Goal: Find specific page/section: Locate a particular part of the current website

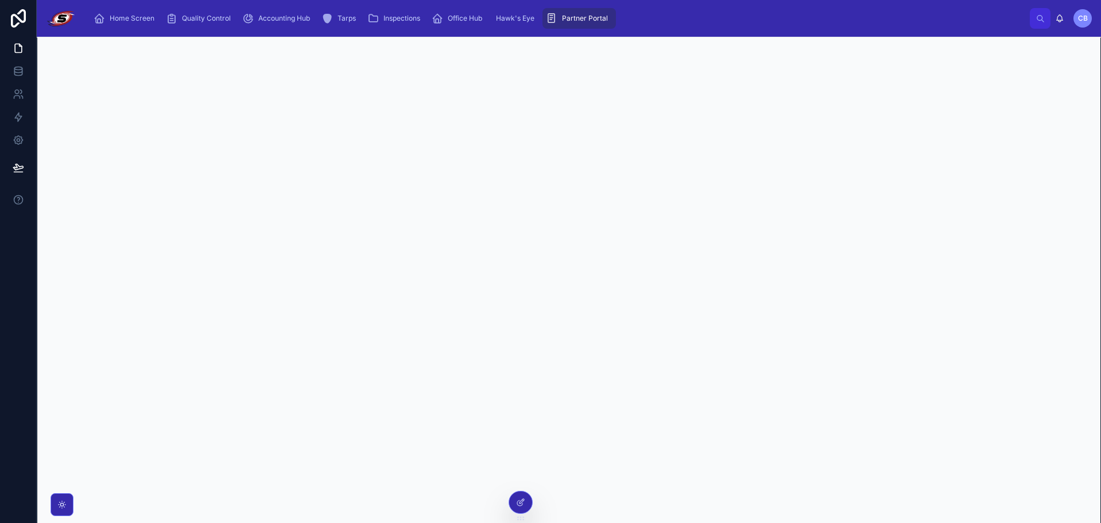
click at [53, 24] on img at bounding box center [61, 18] width 30 height 18
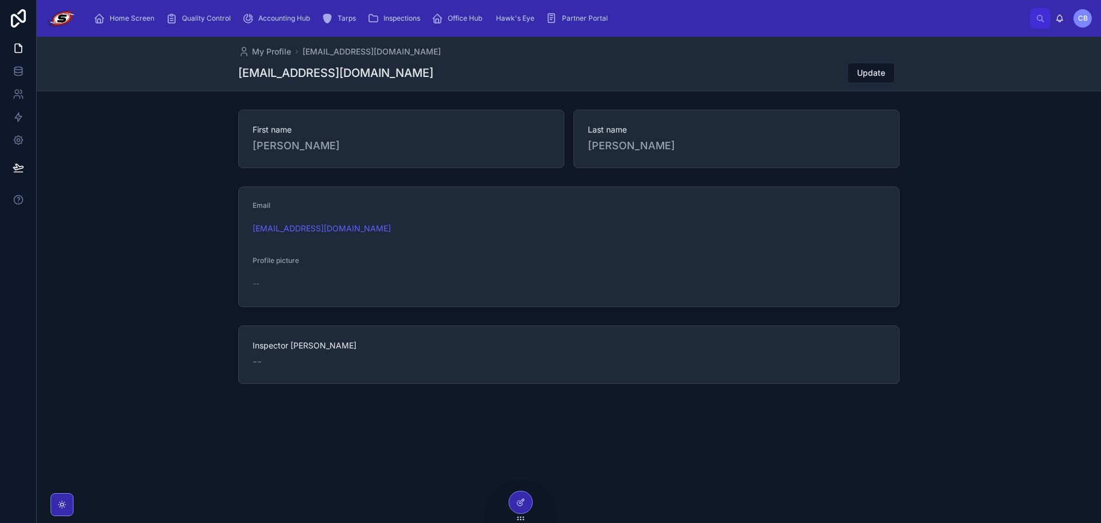
click at [123, 17] on span "Home Screen" at bounding box center [132, 18] width 45 height 9
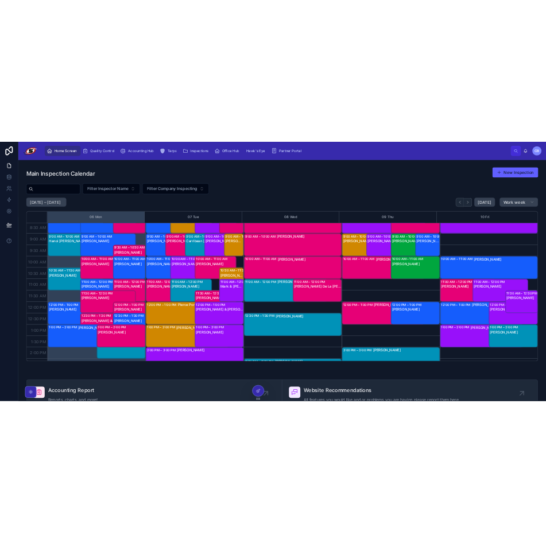
scroll to position [34, 0]
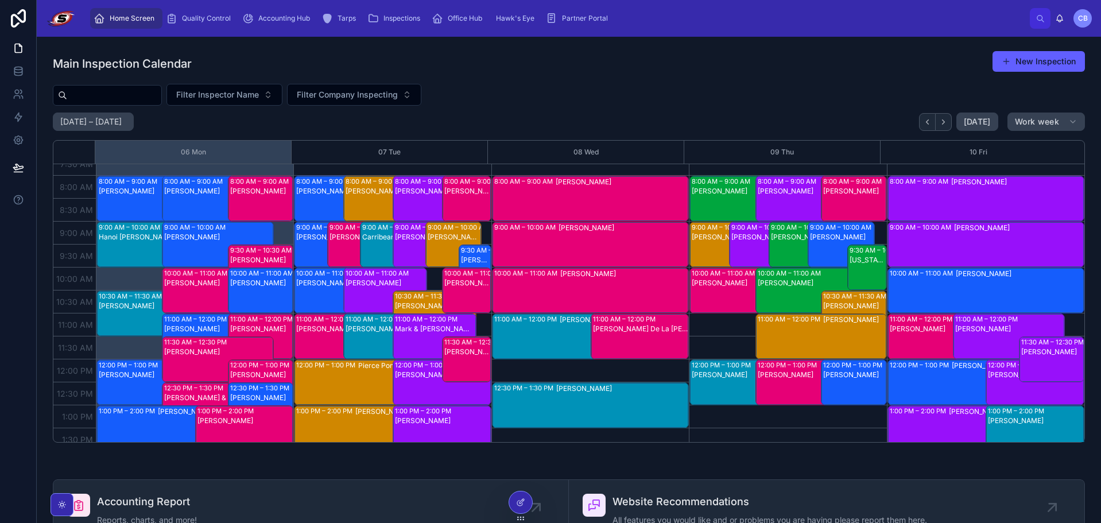
click at [395, 250] on div "[PERSON_NAME]" at bounding box center [421, 254] width 52 height 44
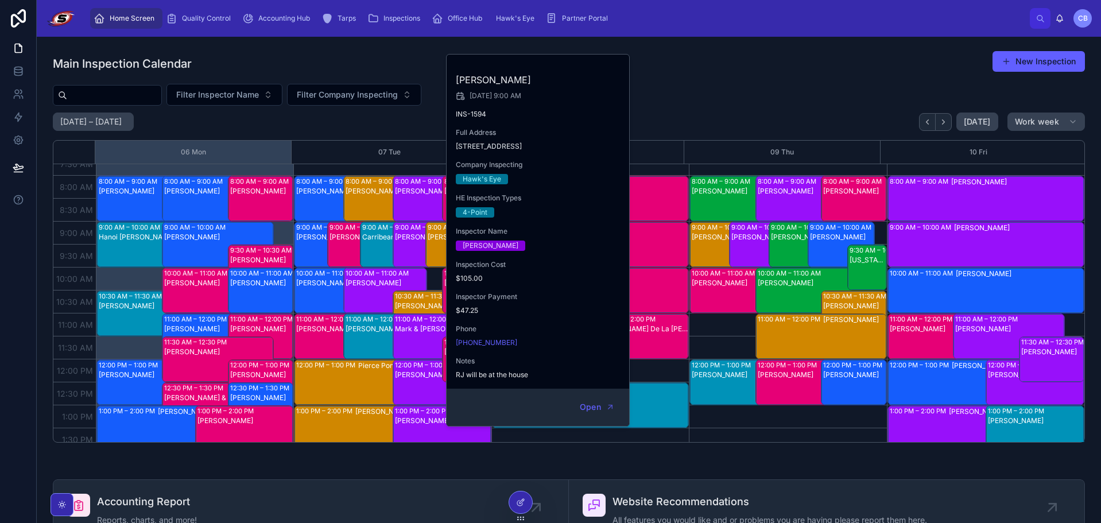
click at [373, 251] on div "Carribean [PERSON_NAME]" at bounding box center [388, 254] width 52 height 44
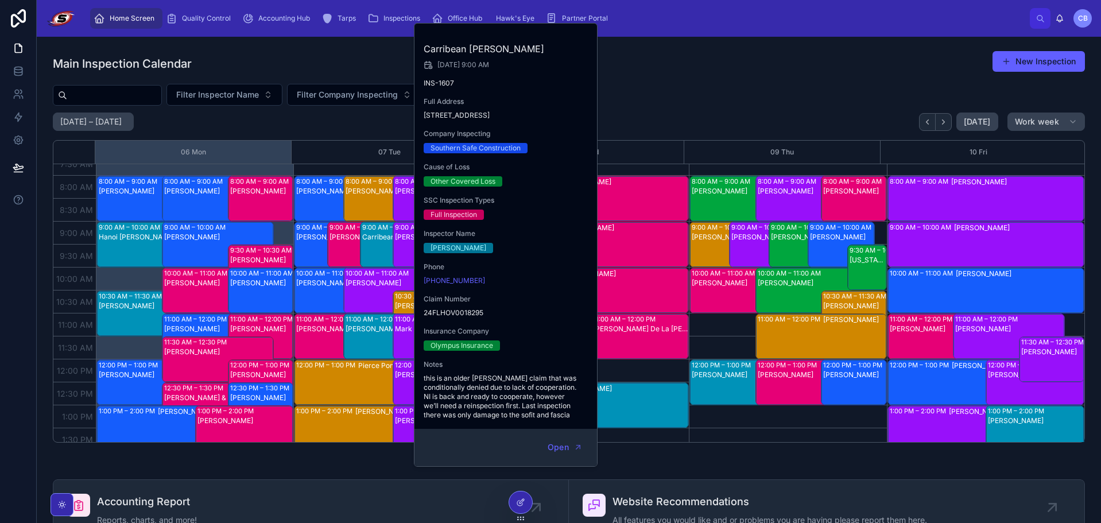
click at [618, 71] on div "Main Inspection Calendar New Inspection" at bounding box center [569, 64] width 1032 height 26
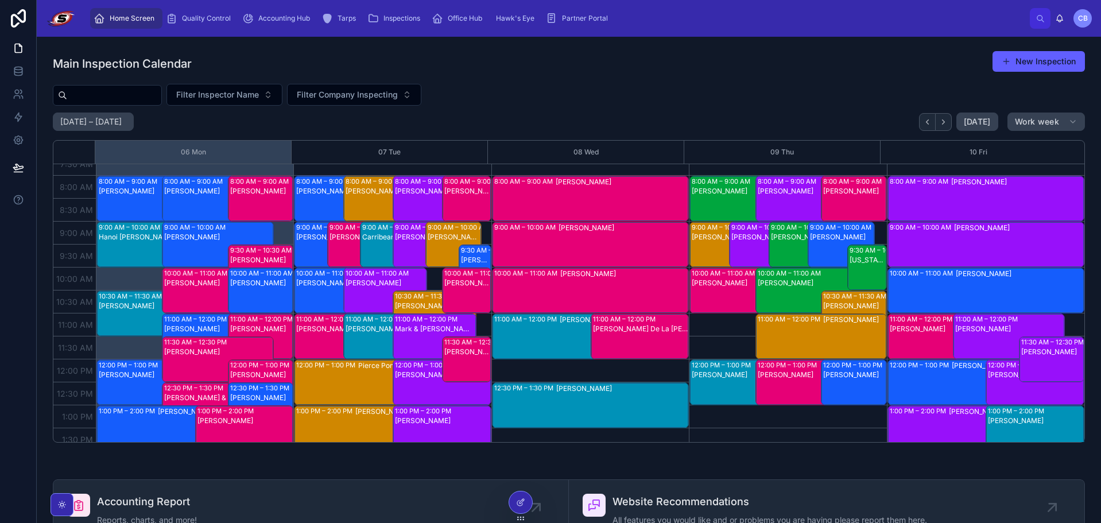
click at [366, 245] on div "Carribean [PERSON_NAME]" at bounding box center [388, 254] width 52 height 44
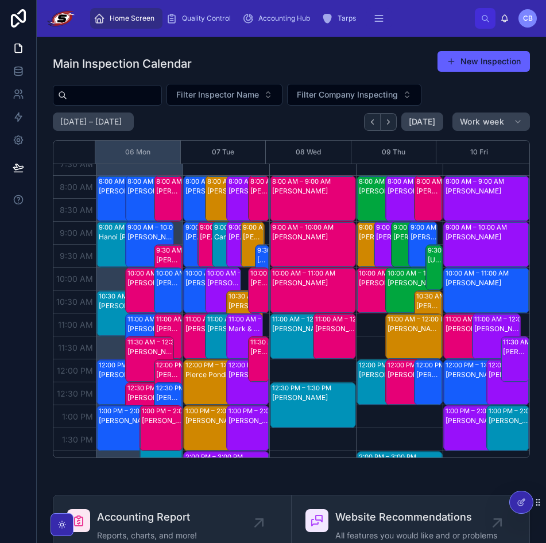
click at [214, 246] on div "Carribean [PERSON_NAME]" at bounding box center [224, 254] width 21 height 44
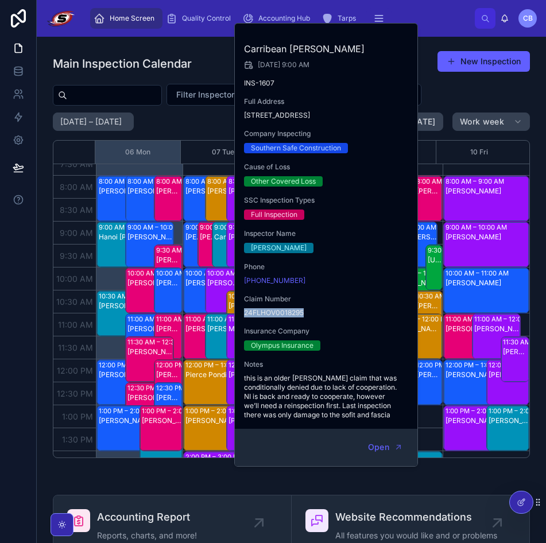
drag, startPoint x: 243, startPoint y: 312, endPoint x: 309, endPoint y: 311, distance: 66.6
click at [309, 311] on div "Carribean [PERSON_NAME] [DATE] 9:00 AM INS-1607 Full Address [STREET_ADDRESS] C…" at bounding box center [327, 226] width 184 height 405
copy span "24FLHOV0018295"
drag, startPoint x: 246, startPoint y: 49, endPoint x: 346, endPoint y: 51, distance: 99.3
click at [346, 51] on div "Carribean [PERSON_NAME] [DATE] 9:00 AM INS-1607 Full Address [STREET_ADDRESS] C…" at bounding box center [327, 226] width 184 height 405
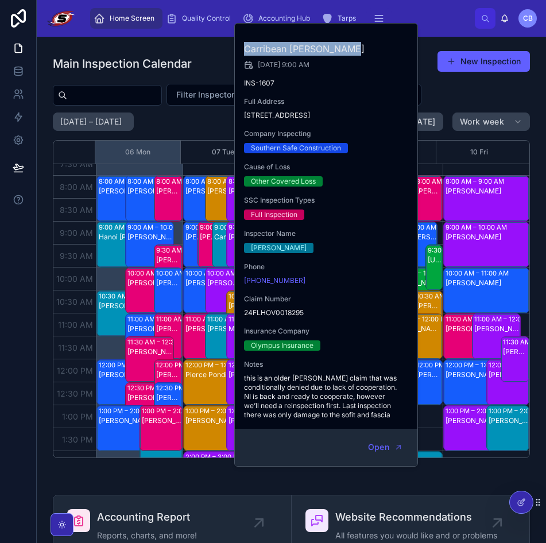
copy h2 "Carribean [PERSON_NAME]"
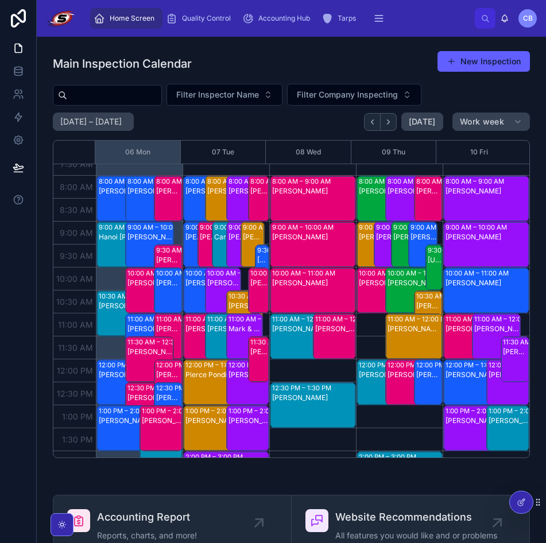
click at [216, 243] on div "Carribean [PERSON_NAME]" at bounding box center [224, 254] width 21 height 44
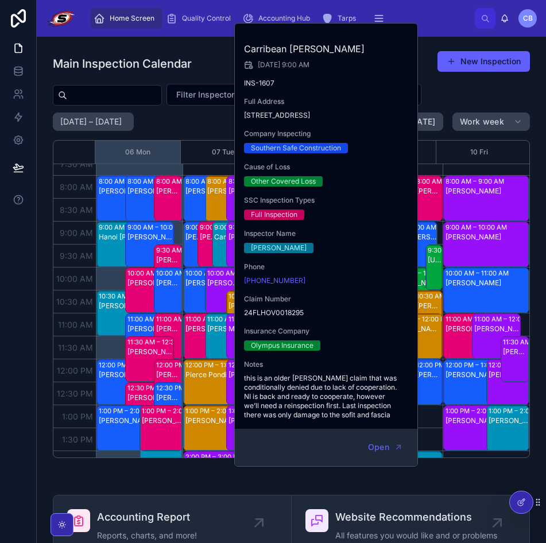
drag, startPoint x: 245, startPoint y: 118, endPoint x: 320, endPoint y: 118, distance: 75.2
click at [320, 118] on span "[STREET_ADDRESS]" at bounding box center [326, 115] width 165 height 9
copy span "[STREET_ADDRESS]"
drag, startPoint x: 323, startPoint y: 116, endPoint x: 354, endPoint y: 119, distance: 31.2
click at [354, 119] on span "[STREET_ADDRESS]" at bounding box center [326, 115] width 165 height 9
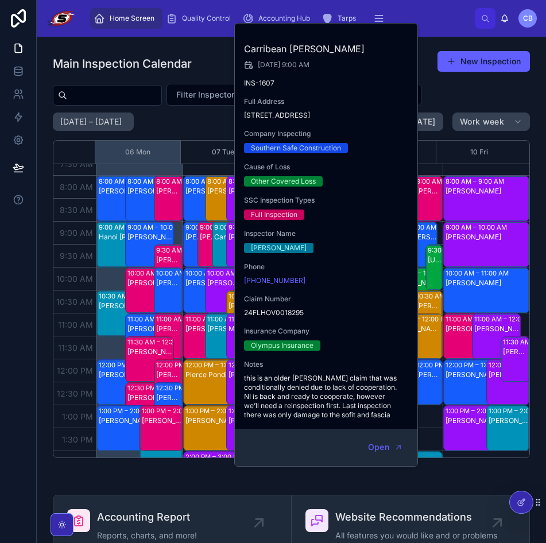
copy span "Riverview"
drag, startPoint x: 370, startPoint y: 111, endPoint x: 389, endPoint y: 113, distance: 19.0
click at [389, 113] on span "[STREET_ADDRESS]" at bounding box center [326, 115] width 165 height 9
copy span "33579"
